Goal: Task Accomplishment & Management: Complete application form

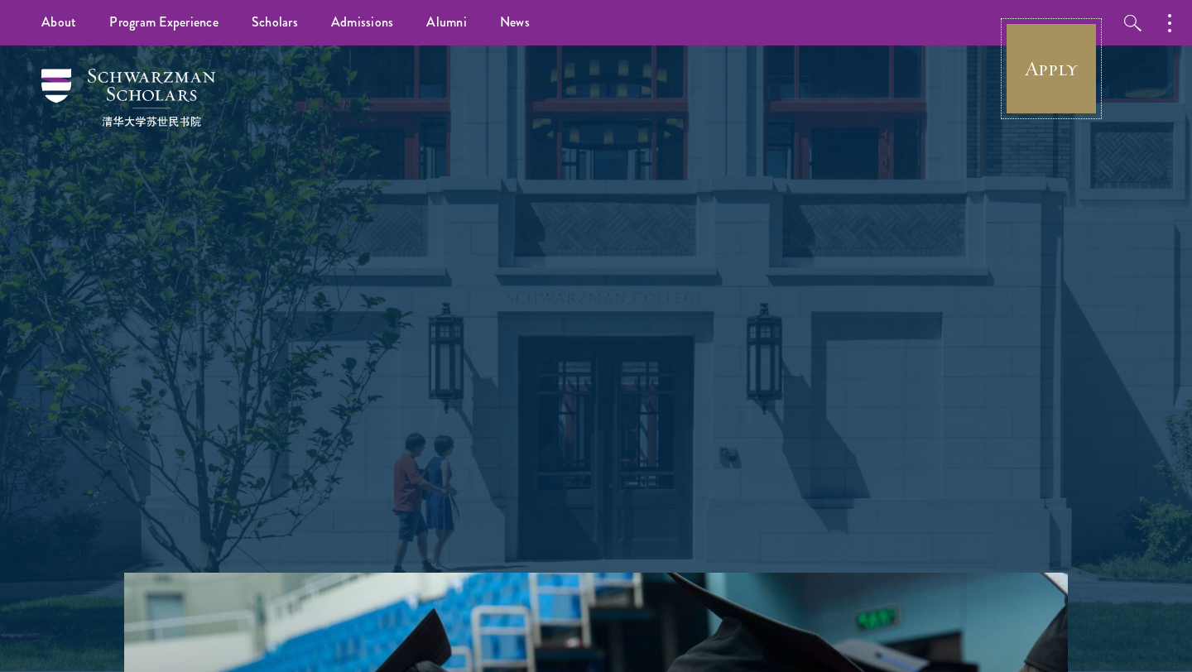
click at [1088, 68] on link "Apply" at bounding box center [1051, 68] width 93 height 93
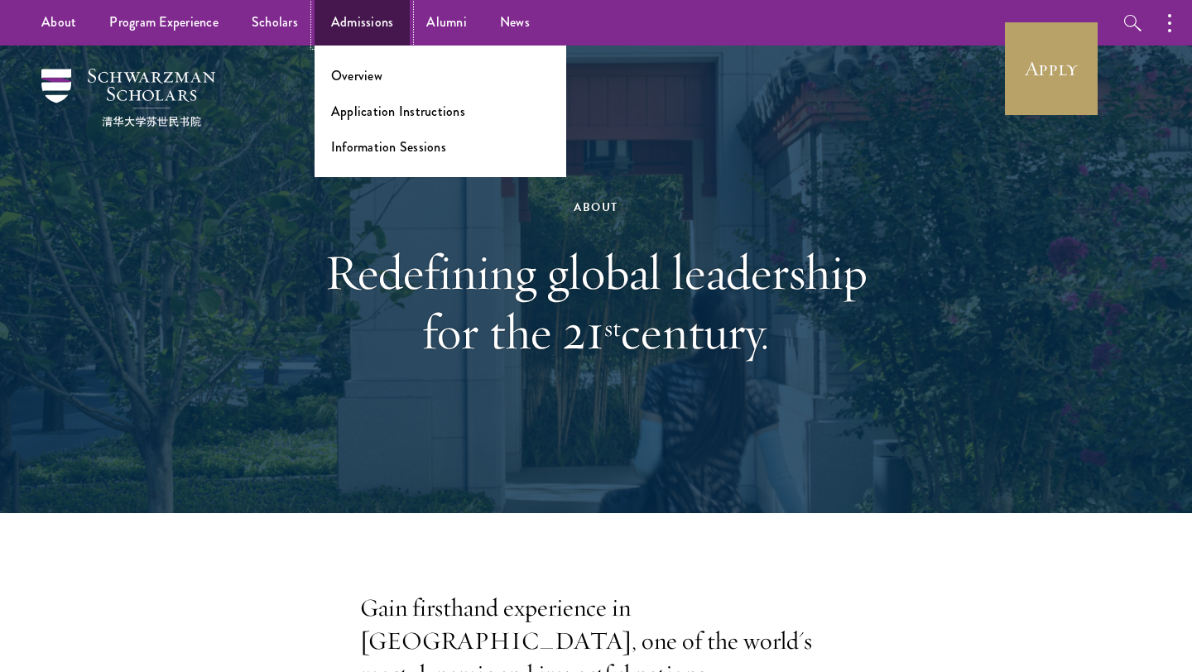
click at [368, 30] on link "Admissions" at bounding box center [363, 23] width 96 height 46
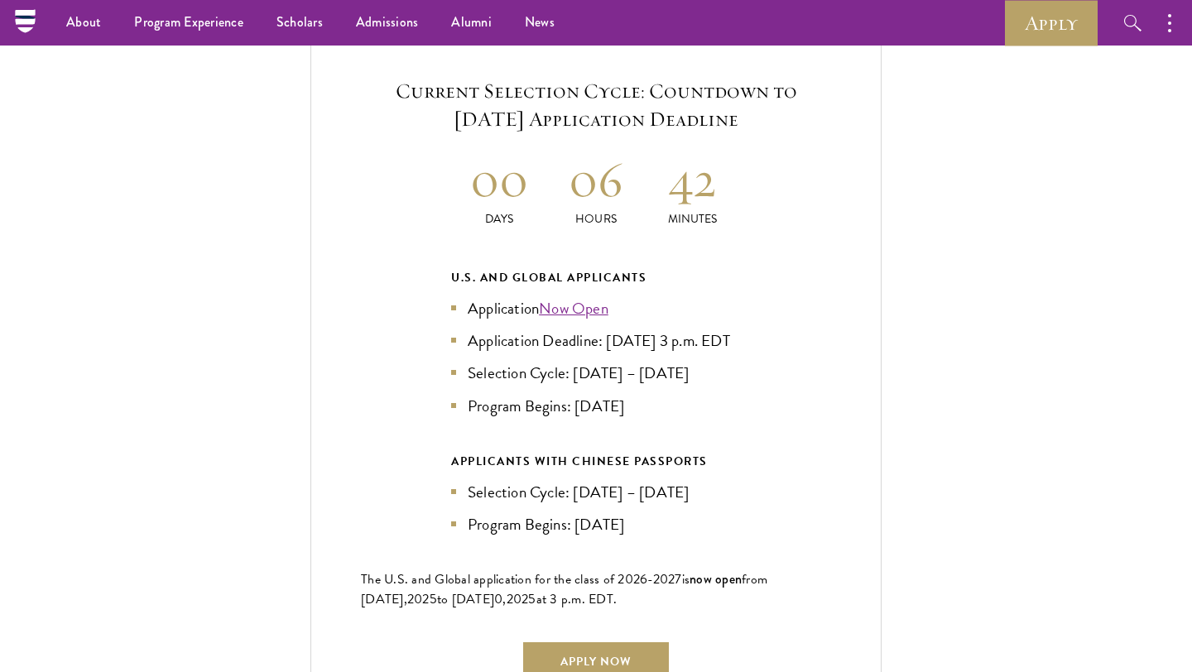
scroll to position [3508, 0]
